Goal: Navigation & Orientation: Find specific page/section

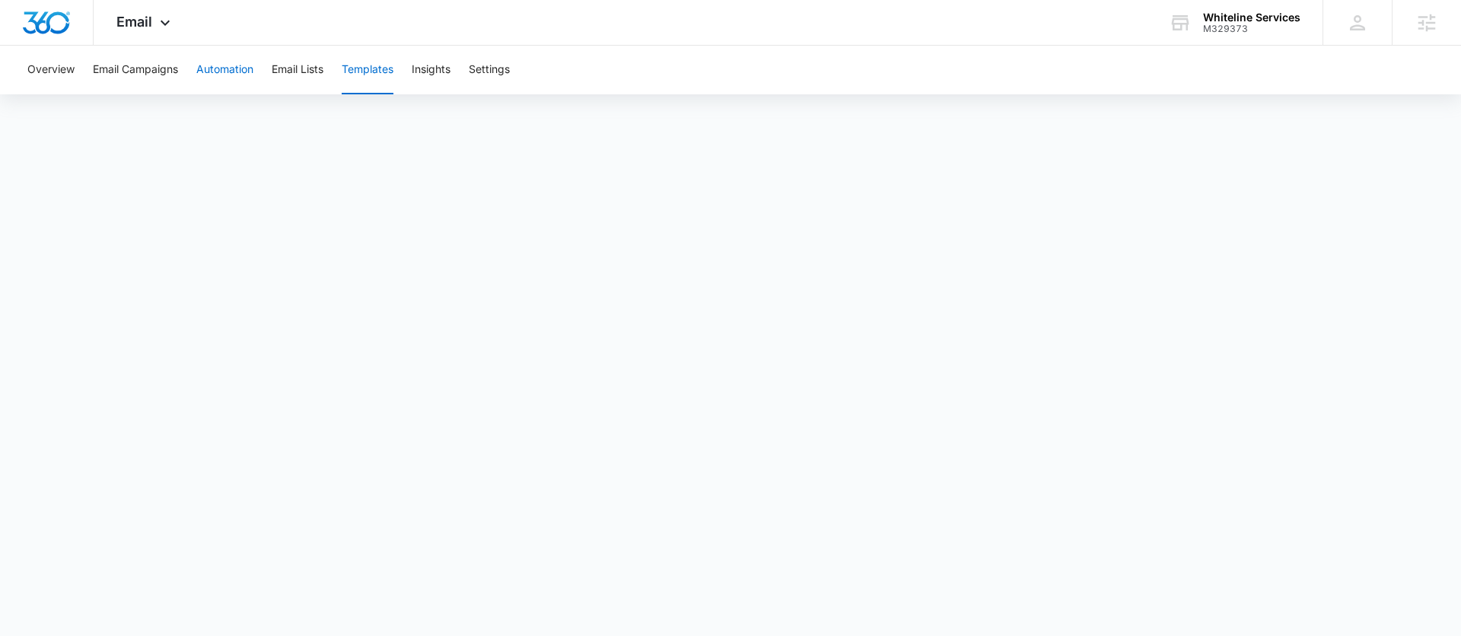
click at [221, 78] on button "Automation" at bounding box center [224, 70] width 57 height 49
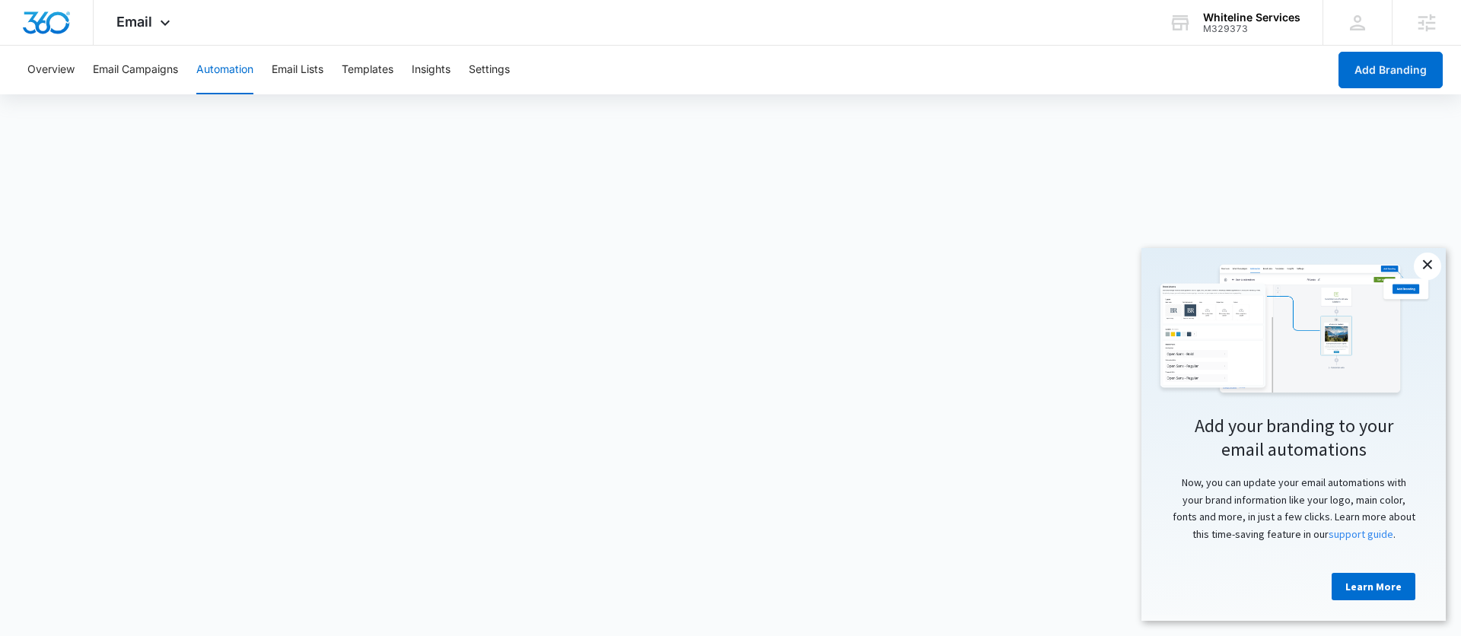
click at [1425, 266] on link "×" at bounding box center [1427, 266] width 27 height 27
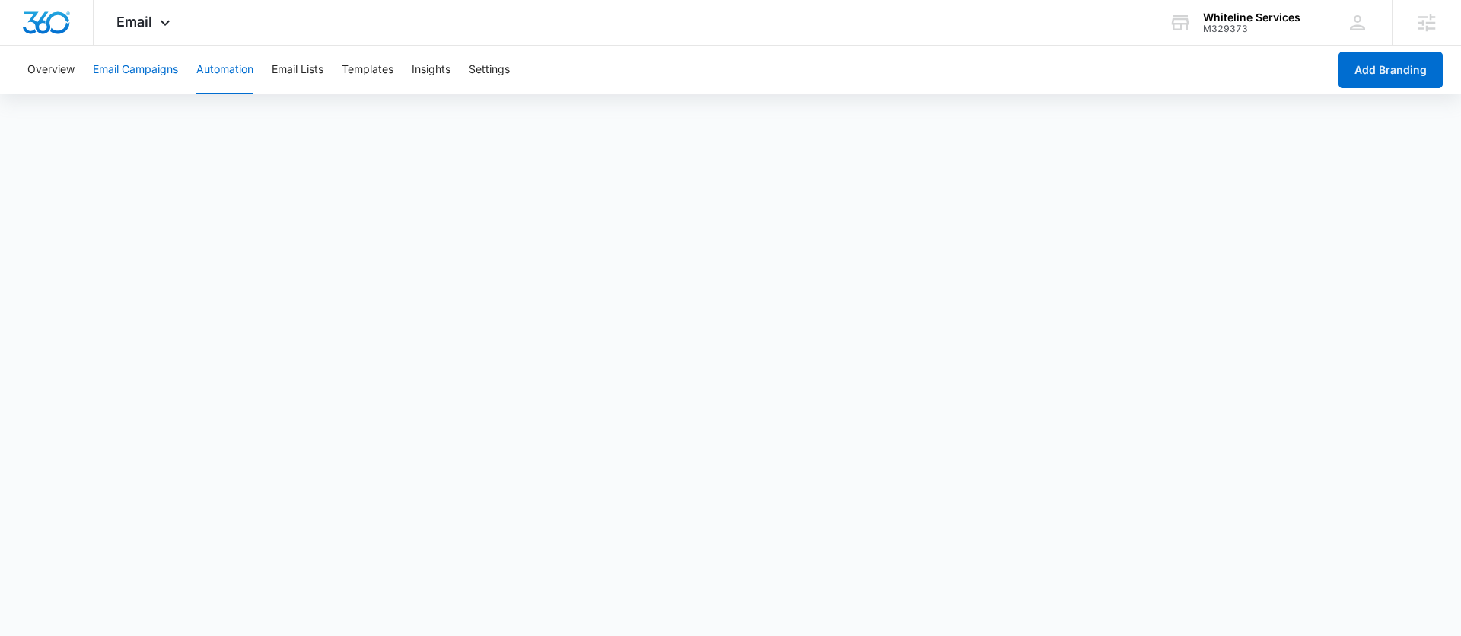
click at [154, 68] on button "Email Campaigns" at bounding box center [135, 70] width 85 height 49
click at [233, 68] on button "Automation" at bounding box center [224, 70] width 57 height 49
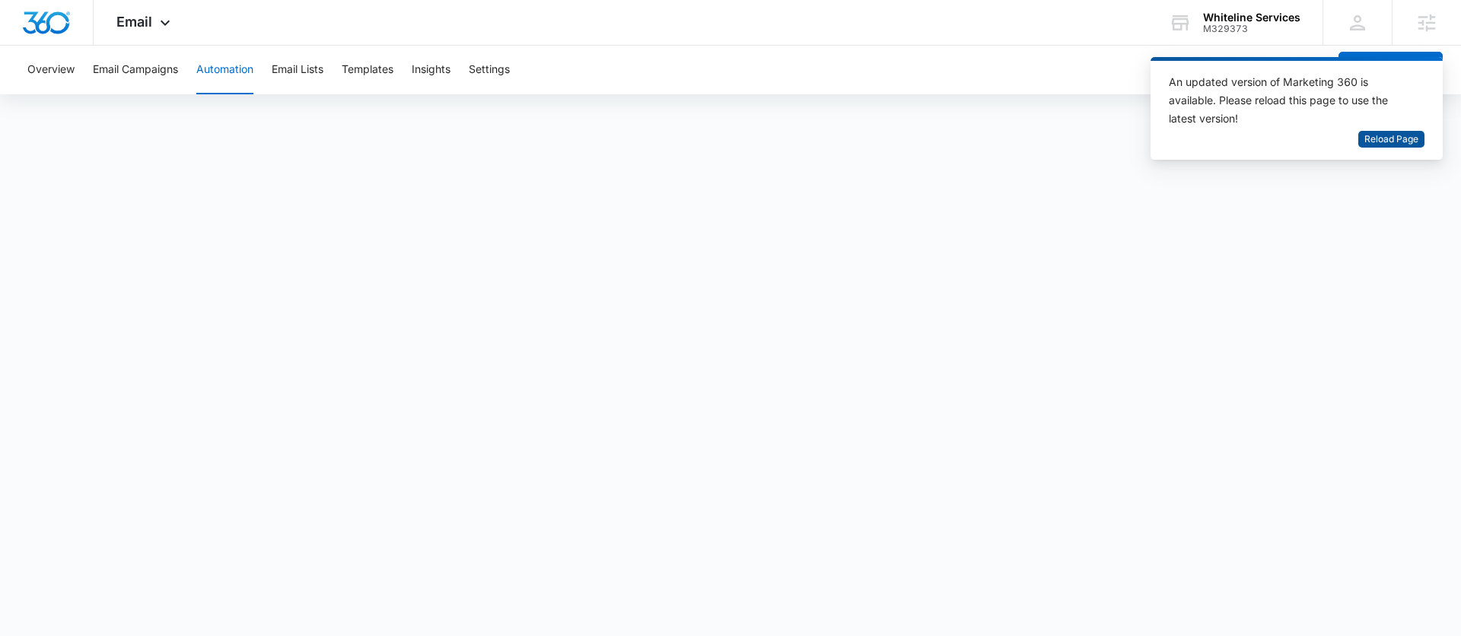
click at [1394, 142] on span "Reload Page" at bounding box center [1392, 139] width 54 height 14
click at [1406, 73] on div "An updated version of Marketing 360 is available. Please reload this page to us…" at bounding box center [1287, 102] width 237 height 58
click at [1358, 73] on div "An updated version of Marketing 360 is available. Please reload this page to us…" at bounding box center [1287, 102] width 237 height 58
click at [1389, 135] on span "Reload Page" at bounding box center [1392, 139] width 54 height 14
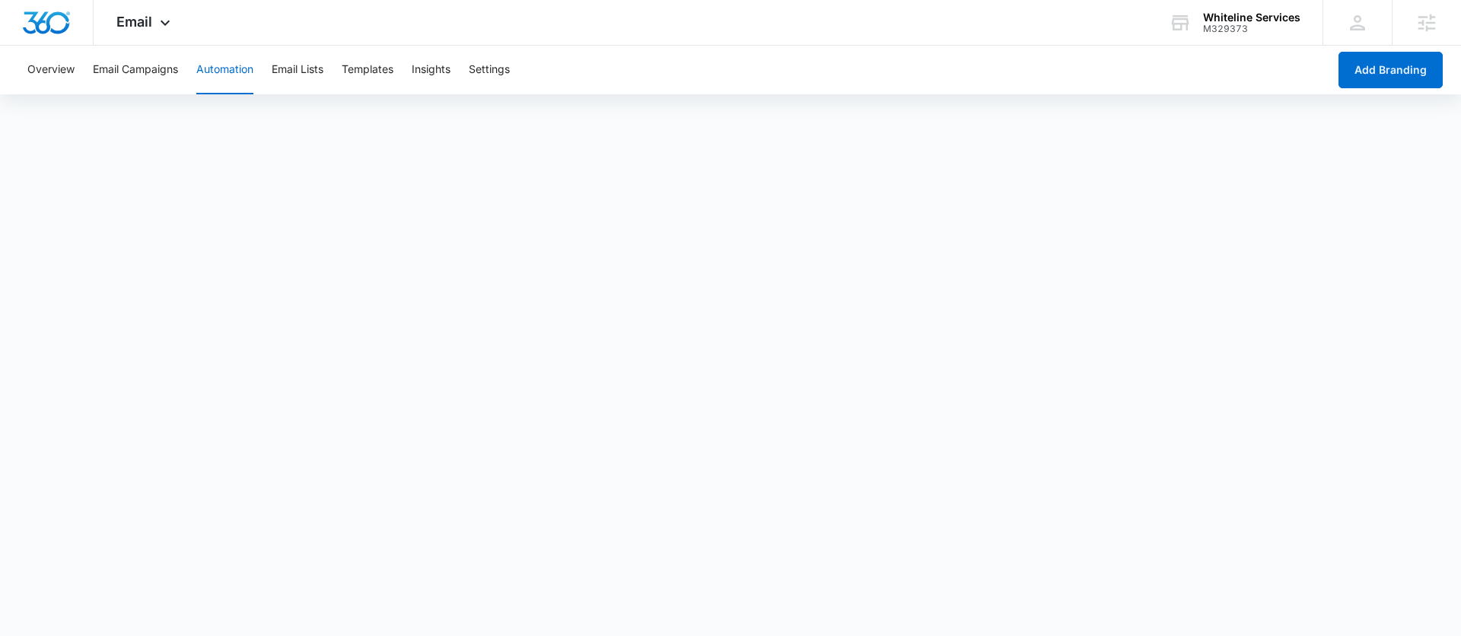
click at [204, 68] on button "Automation" at bounding box center [224, 70] width 57 height 49
drag, startPoint x: 314, startPoint y: 74, endPoint x: 305, endPoint y: 74, distance: 8.4
click at [309, 74] on button "Email Lists" at bounding box center [298, 70] width 52 height 49
click at [230, 74] on button "Automation" at bounding box center [224, 70] width 57 height 49
